Goal: Task Accomplishment & Management: Complete application form

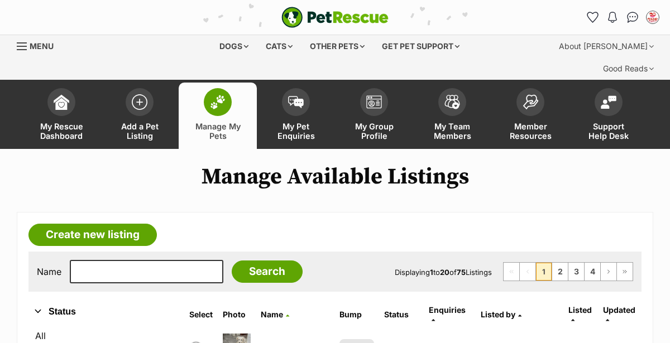
click at [145, 89] on span at bounding box center [140, 102] width 28 height 28
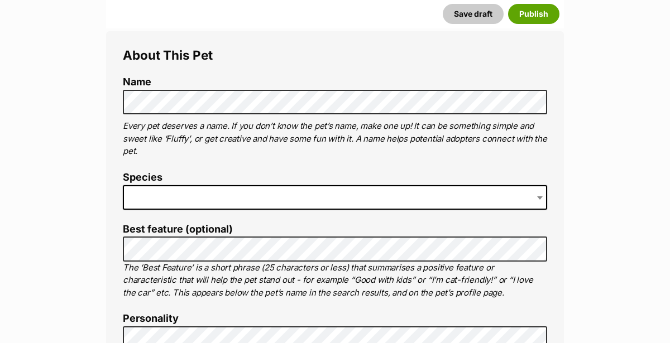
scroll to position [416, 0]
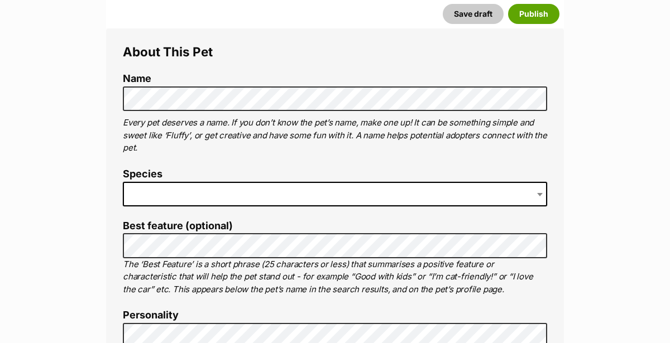
click at [205, 182] on span at bounding box center [335, 194] width 424 height 25
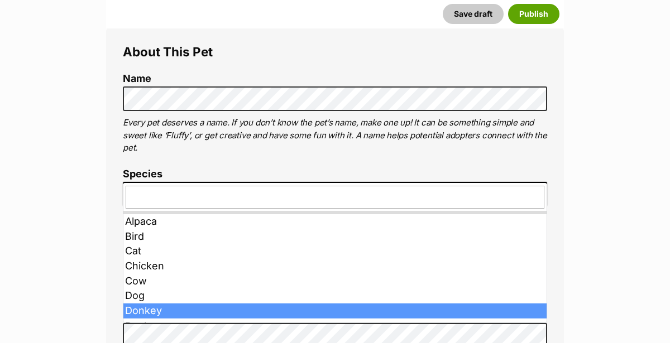
drag, startPoint x: 149, startPoint y: 308, endPoint x: 157, endPoint y: 299, distance: 11.9
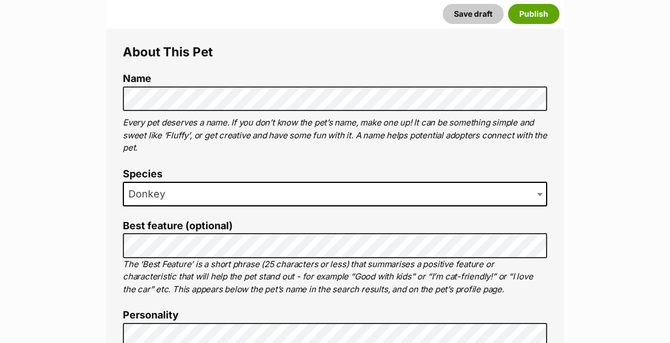
click at [211, 182] on span "Donkey" at bounding box center [335, 194] width 424 height 25
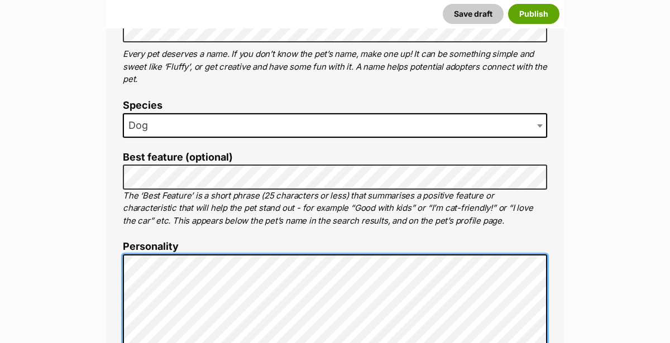
scroll to position [490, 0]
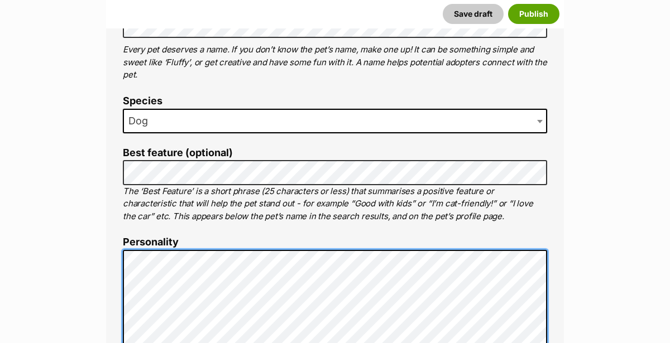
scroll to position [497, 0]
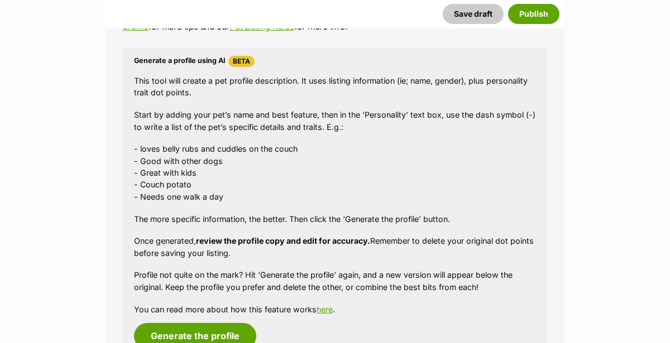
scroll to position [1009, 0]
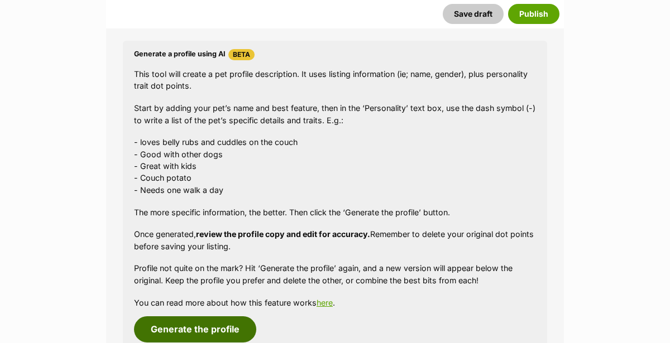
click at [191, 317] on button "Generate the profile" at bounding box center [195, 330] width 122 height 26
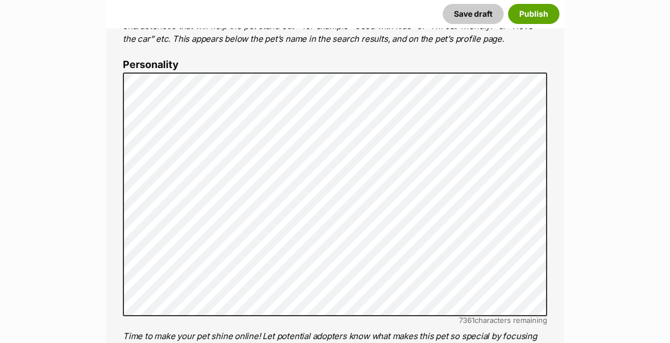
scroll to position [668, 0]
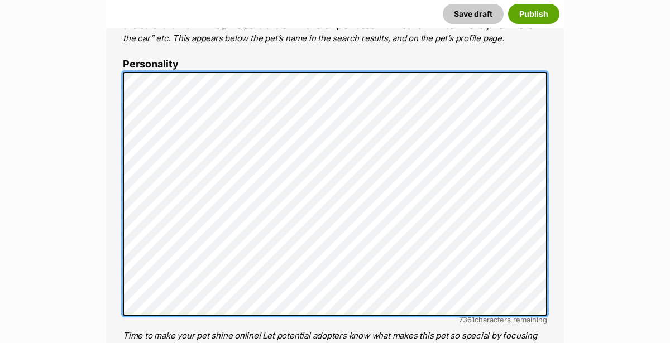
click at [114, 31] on div "About This Pet Name Henlo there, it looks like you might be using the pet name …" at bounding box center [335, 244] width 458 height 934
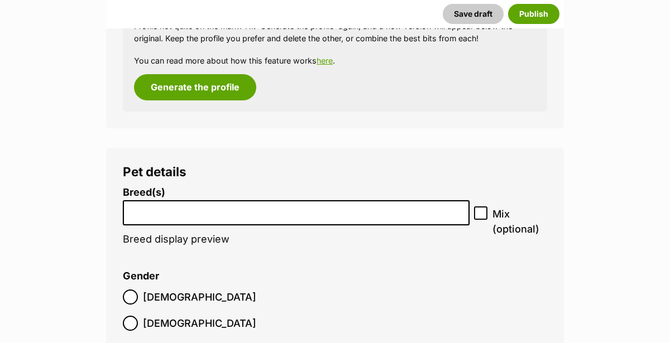
scroll to position [1375, 0]
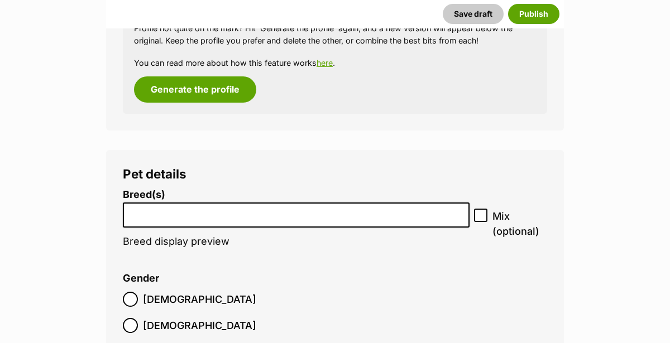
click at [140, 207] on input "search" at bounding box center [296, 213] width 339 height 12
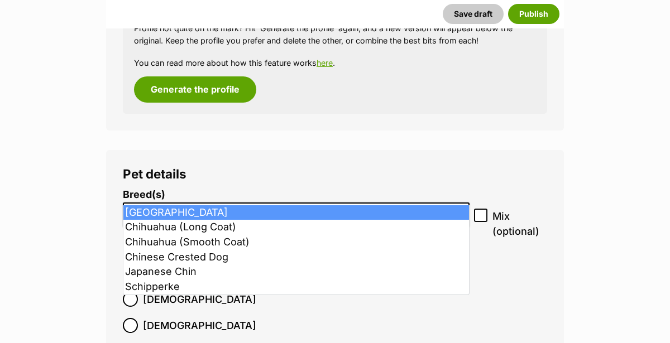
type input "chi"
select select "59"
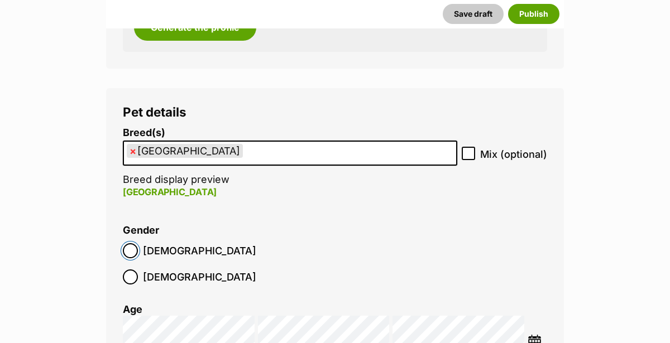
scroll to position [1483, 0]
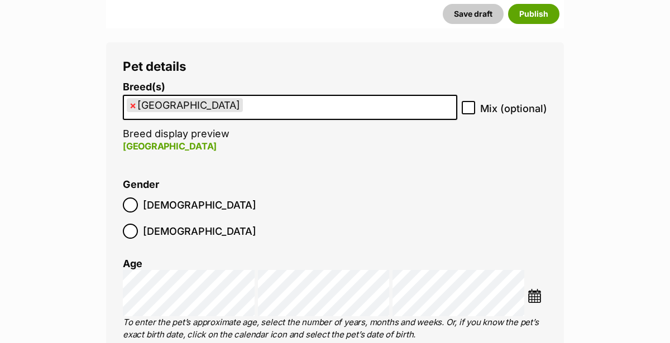
click at [535, 289] on img at bounding box center [535, 296] width 14 height 14
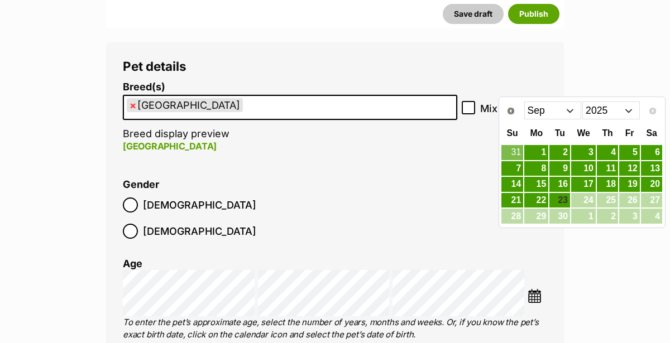
click at [619, 111] on select "2015 2016 2017 2018 2019 2020 2021 2022 2023 2024 2025" at bounding box center [610, 111] width 57 height 18
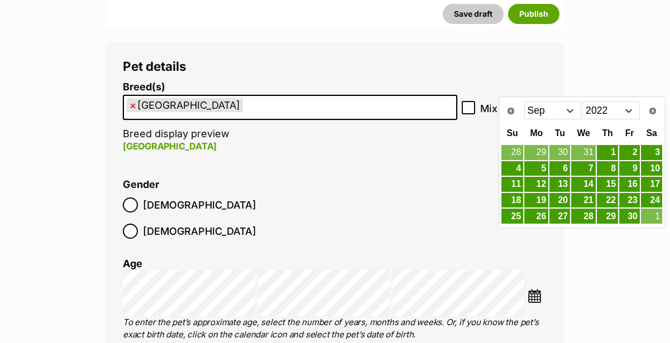
click at [553, 108] on select "Jan Feb Mar Apr May Jun Jul Aug Sep Oct Nov Dec" at bounding box center [552, 111] width 57 height 18
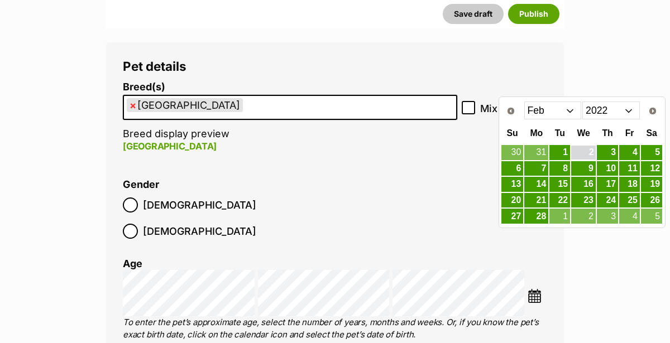
click at [587, 152] on link "2" at bounding box center [583, 153] width 25 height 14
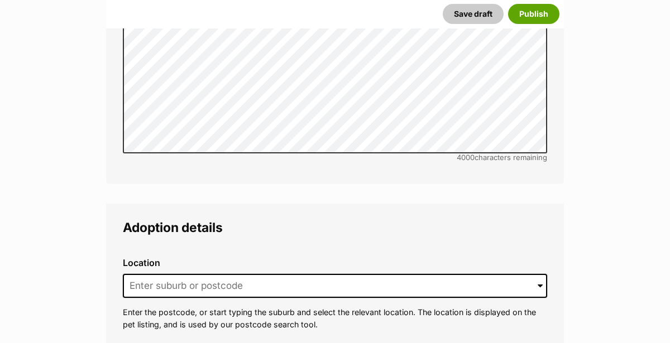
scroll to position [2596, 0]
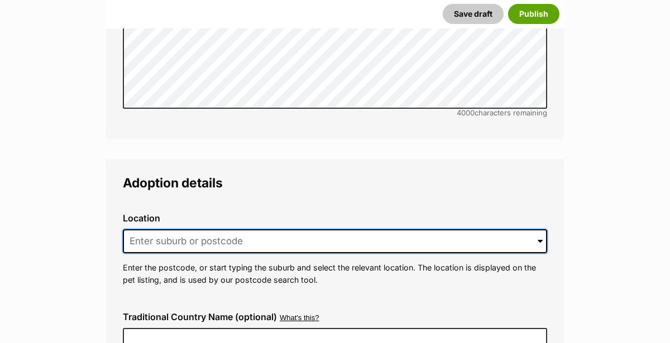
click at [137, 229] on input at bounding box center [335, 241] width 424 height 25
click at [138, 229] on input at bounding box center [335, 241] width 424 height 25
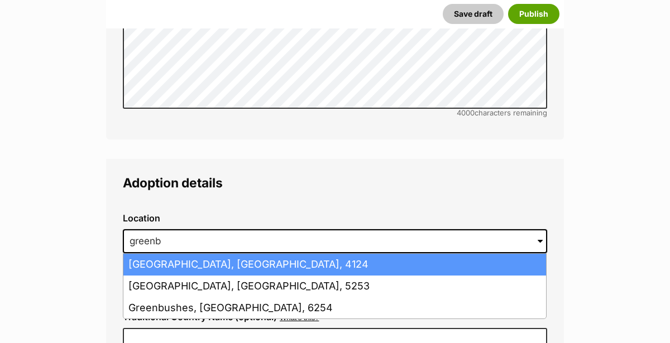
click at [195, 254] on li "Greenbank, Queensland, 4124" at bounding box center [334, 265] width 423 height 22
type input "Greenbank, Queensland, 4124"
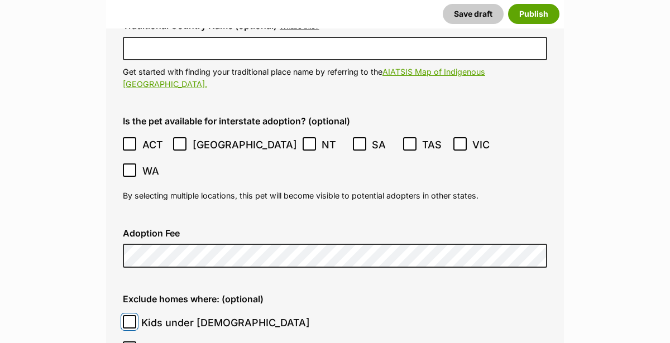
scroll to position [2985, 0]
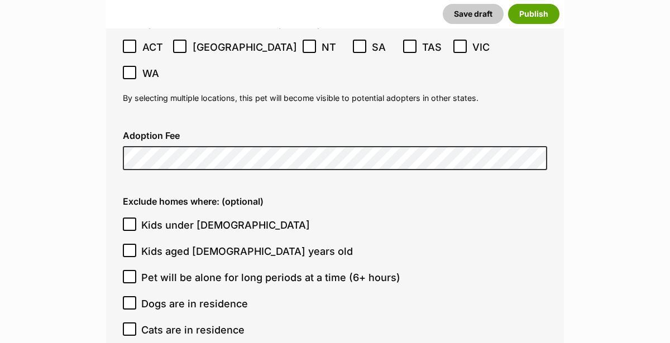
click at [133, 273] on icon at bounding box center [130, 277] width 8 height 8
click at [133, 270] on input "Pet will be alone for long periods at a time (6+ hours)" at bounding box center [129, 276] width 13 height 13
checkbox input "true"
click at [124, 218] on input "Kids under [DEMOGRAPHIC_DATA]" at bounding box center [129, 224] width 13 height 13
checkbox input "true"
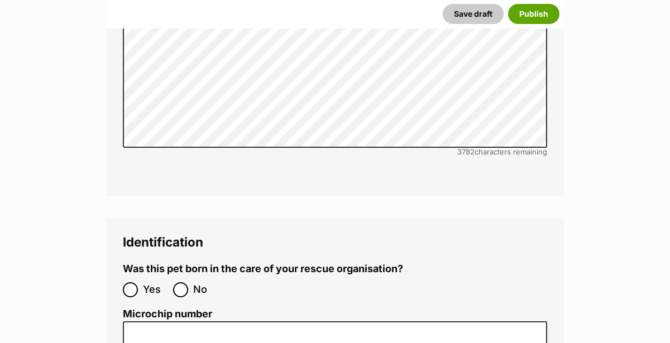
scroll to position [3612, 0]
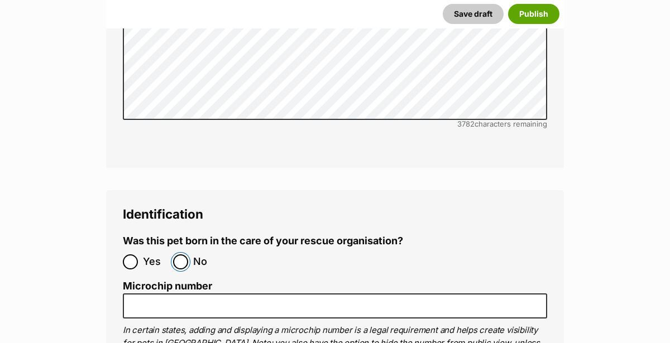
click at [180, 255] on input "No" at bounding box center [180, 262] width 15 height 15
radio input "true"
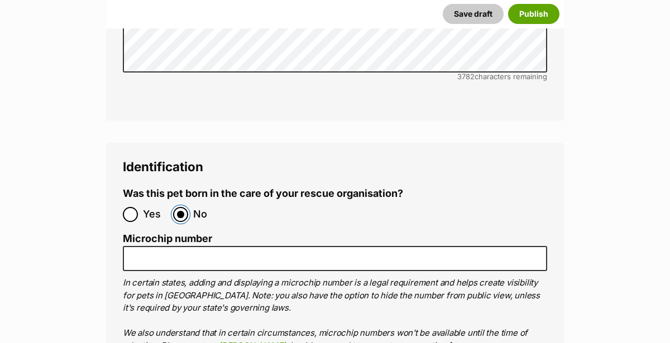
scroll to position [3659, 0]
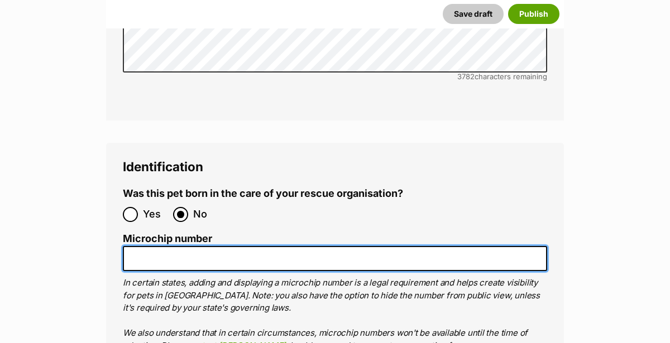
click at [156, 246] on input "Microchip number" at bounding box center [335, 258] width 424 height 25
paste input "991003001377889"
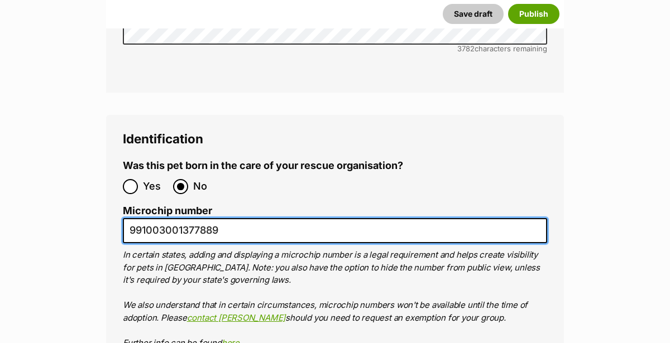
scroll to position [3787, 0]
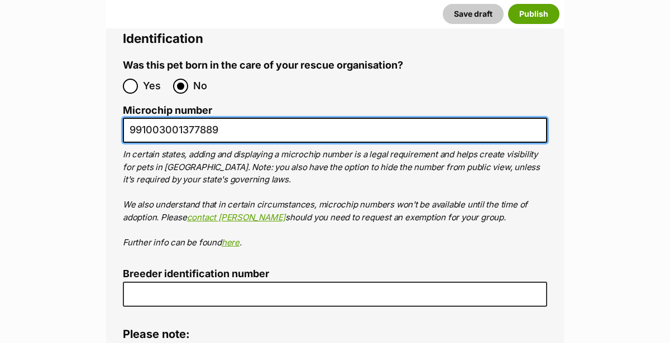
type input "991003001377889"
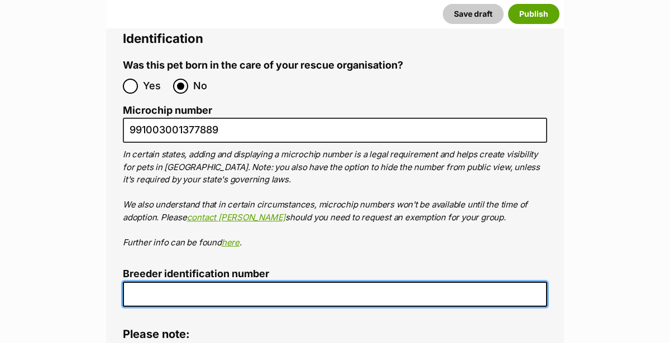
click at [194, 282] on input "Breeder identification number" at bounding box center [335, 294] width 424 height 25
type input "BIN0000907934713"
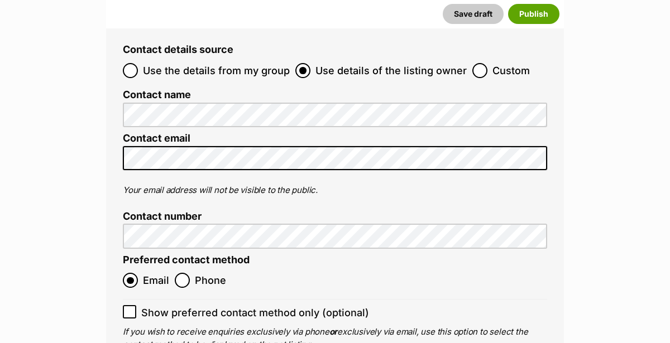
scroll to position [4327, 0]
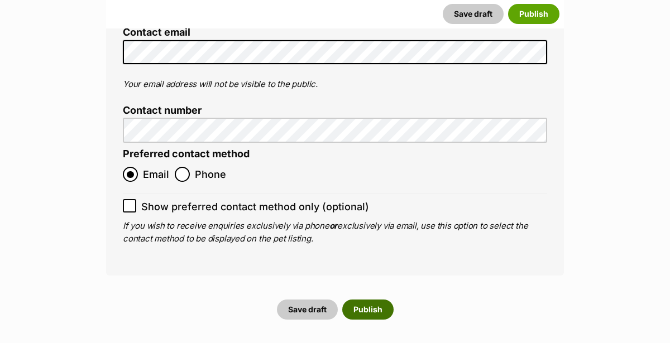
click at [371, 300] on button "Publish" at bounding box center [367, 310] width 51 height 20
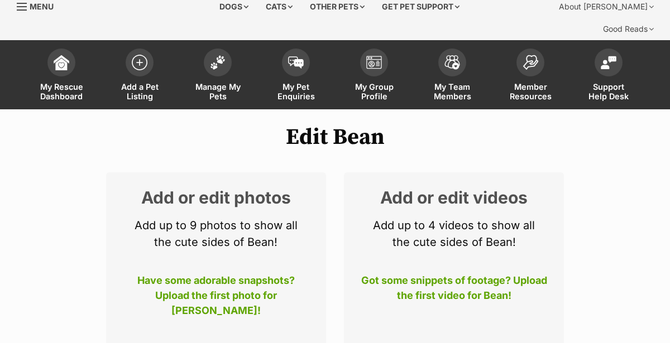
scroll to position [44, 0]
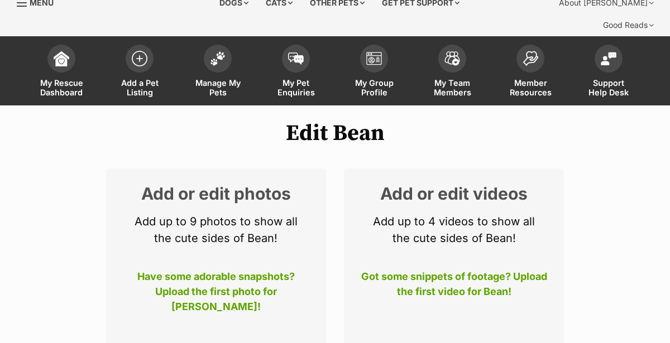
click at [224, 269] on p "Have some adorable snapshots? Upload the first photo for [PERSON_NAME]!" at bounding box center [216, 287] width 186 height 37
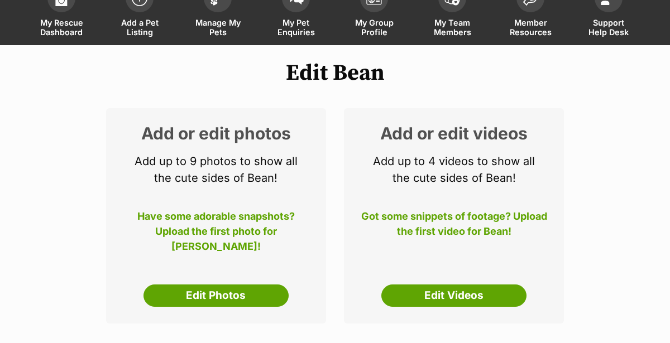
scroll to position [109, 0]
